Goal: Transaction & Acquisition: Book appointment/travel/reservation

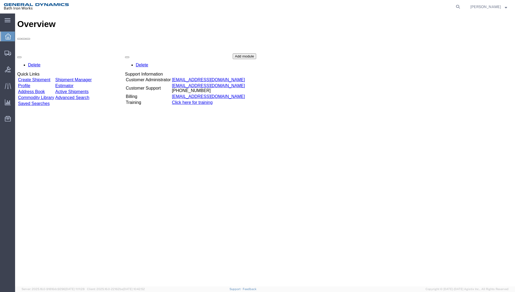
click at [50, 77] on link "Create Shipment" at bounding box center [34, 79] width 32 height 5
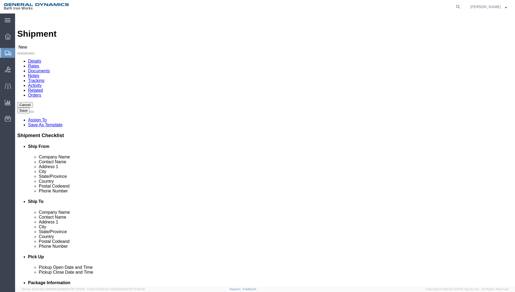
select select
select select "14737"
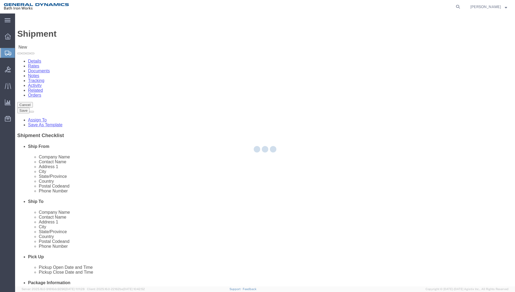
type input "General Dynamics Bath Iron Works"
type input "[STREET_ADDRESS][US_STATE]"
type input "BATH"
type input "04530-2574"
select select "ME"
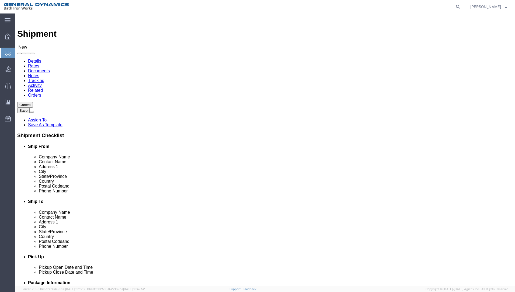
click input "General Dynamics Bath Iron Works"
click input "text"
type input "[PERSON_NAME]"
click input "text"
type input "[PHONE_NUMBER]"
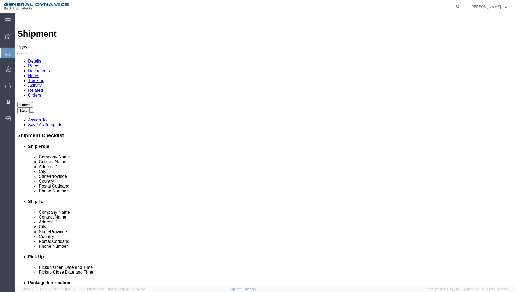
click input "text"
type input "[PERSON_NAME]"
click div "Location My Profile Location ACE [GEOGRAPHIC_DATA] [GEOGRAPHIC_DATA] [GEOGRAPHI…"
click input "text"
type input "[PERSON_NAME]"
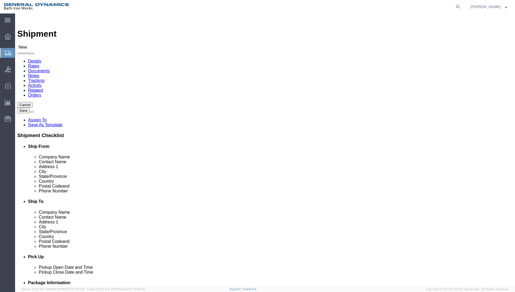
type input "[STREET_ADDRESS][PERSON_NAME]"
select select
type input "[US_STATE][GEOGRAPHIC_DATA]"
select select
type input "V"
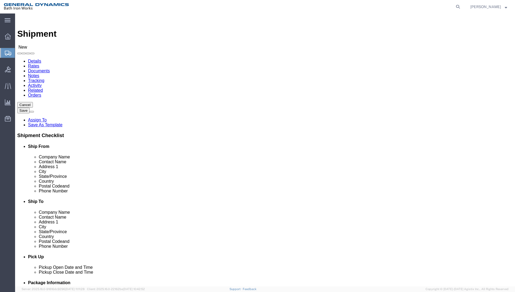
type input "V"
select select
select select "VA"
click input "Postal Code"
type input "23455"
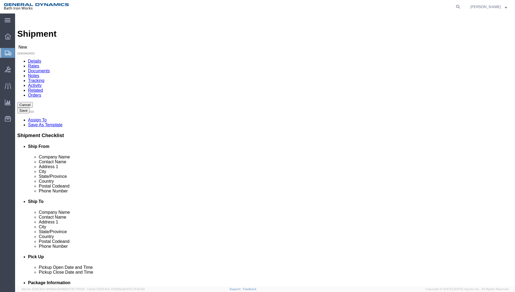
select select
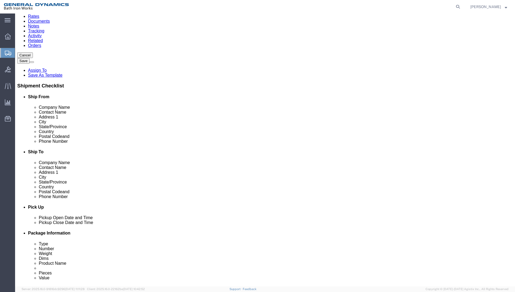
scroll to position [54, 0]
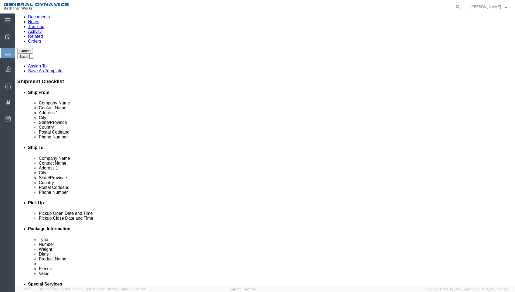
type input "[PHONE_NUMBER]"
click div "[DATE] 9:00 AM"
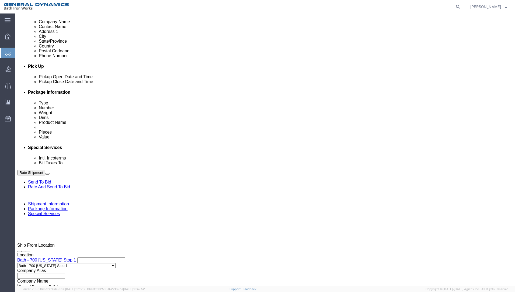
type input "2:30 PM"
click button "Apply"
drag, startPoint x: 74, startPoint y: 139, endPoint x: 78, endPoint y: 141, distance: 4.3
click input "text"
type input "S/O 63474"
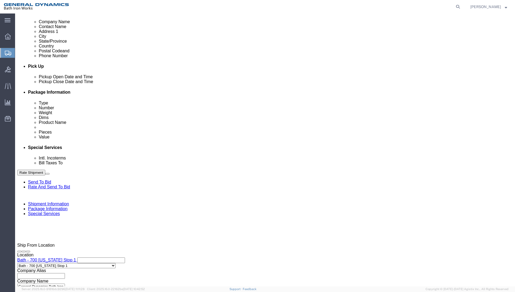
select select "INVOICE"
type input "2000-1739-0040"
click button "Continue"
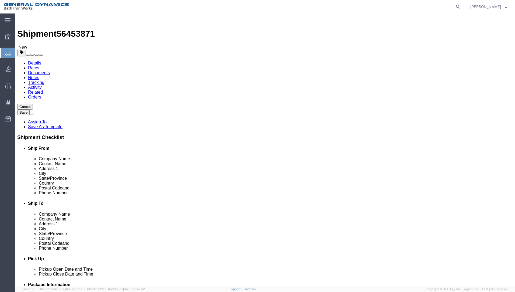
click select "Select Bale(s) Basket(s) Bolt(s) Bottle(s) Buckets Bulk Bundle(s) Can(s) Cardbo…"
select select "PSNS"
click select "Select Bale(s) Basket(s) Bolt(s) Bottle(s) Buckets Bulk Bundle(s) Can(s) Cardbo…"
click input "text"
type input "48"
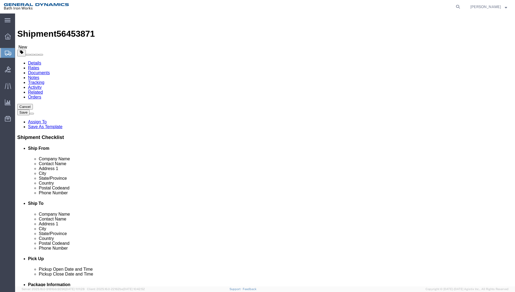
type input "40"
type input "10"
type input "176"
click link "Add Content"
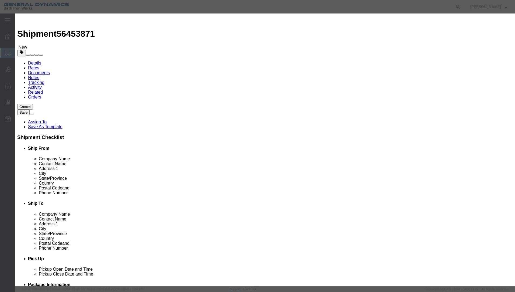
click input "text"
type input "BOX BRIDLE 4 LEG"
type input "2"
type input "1"
select select "USD"
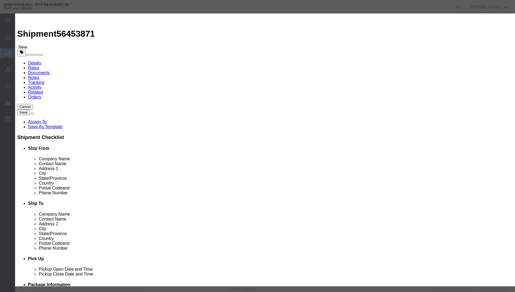
select select "55"
click button "Save & Close"
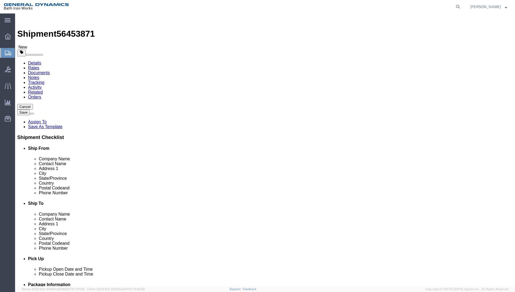
click button "Continue"
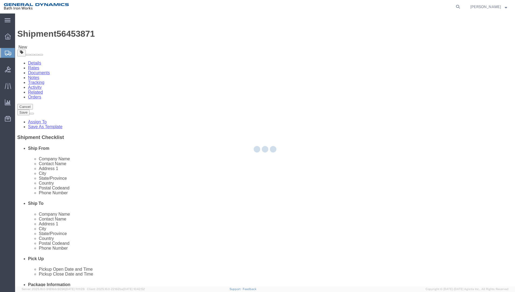
select select
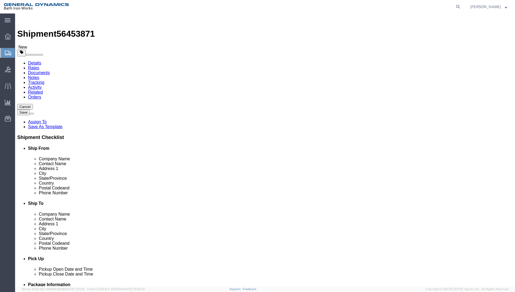
click select "Select Recipient Account Sender/Shipper Third Party Account"
select select "SHIP"
click select "Select Recipient Account Sender/Shipper Third Party Account"
click button "Rate Shipment"
